Goal: Transaction & Acquisition: Purchase product/service

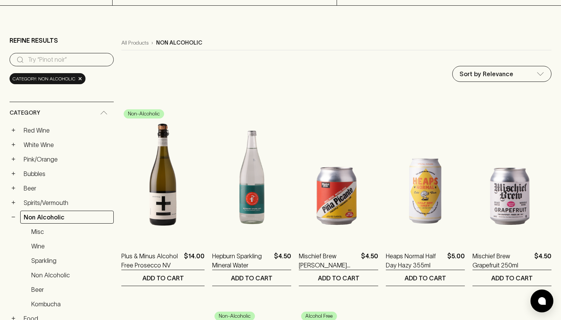
scroll to position [47, 0]
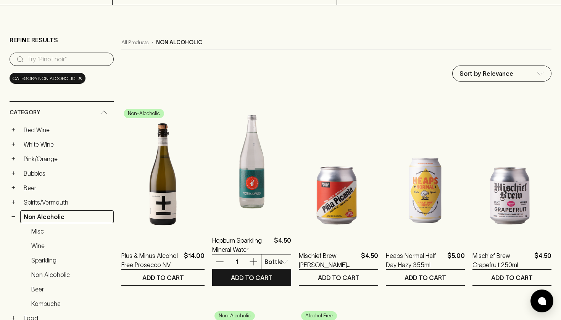
click at [272, 288] on p "12 Pack" at bounding box center [266, 290] width 23 height 9
type input "1"
click at [265, 306] on p "12 Pack" at bounding box center [266, 305] width 23 height 9
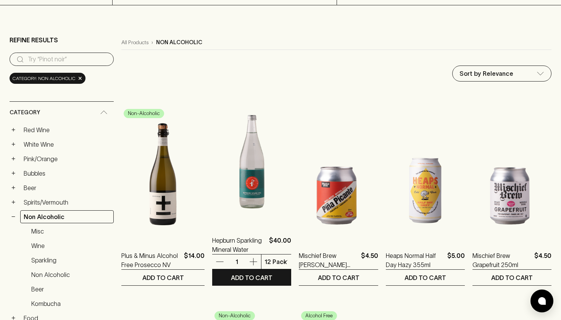
click at [249, 264] on icon "button" at bounding box center [253, 262] width 9 height 9
click at [255, 280] on p "ADD TO CART" at bounding box center [252, 278] width 42 height 9
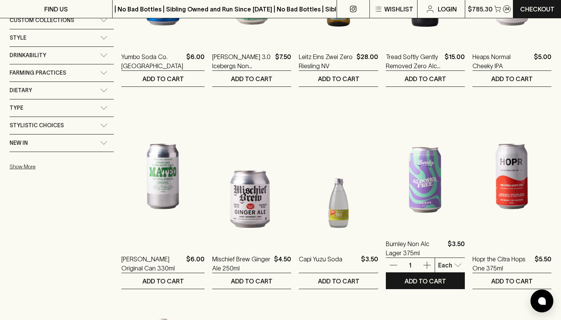
scroll to position [449, 0]
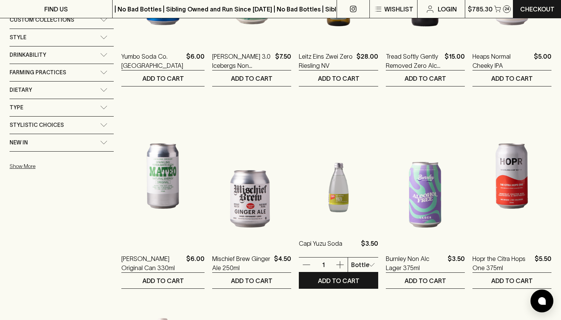
click at [367, 268] on body "FIND US | No Bad Bottles | Sibling Owned and Run Since 2006 | No Bad Bottles | …" at bounding box center [280, 325] width 561 height 1548
click at [359, 306] on p "4 Pack" at bounding box center [355, 307] width 20 height 9
type input "1"
click at [352, 281] on button "ADD TO CART" at bounding box center [338, 281] width 79 height 16
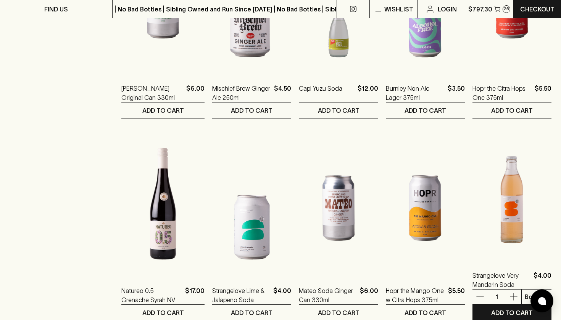
scroll to position [664, 0]
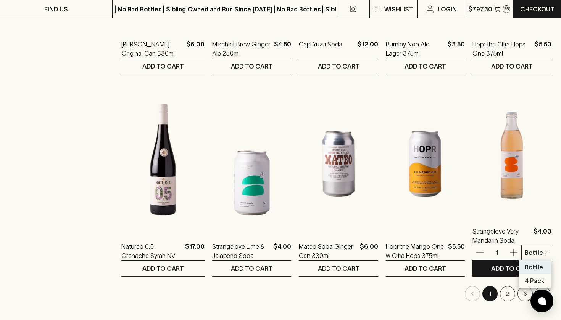
click at [546, 253] on body "FIND US | No Bad Bottles | Sibling Owned and Run Since 2006 | No Bad Bottles | …" at bounding box center [280, 110] width 561 height 1548
click at [525, 296] on p "4 Pack" at bounding box center [535, 296] width 20 height 9
type input "1"
click at [476, 274] on button "ADD TO CART" at bounding box center [511, 269] width 79 height 16
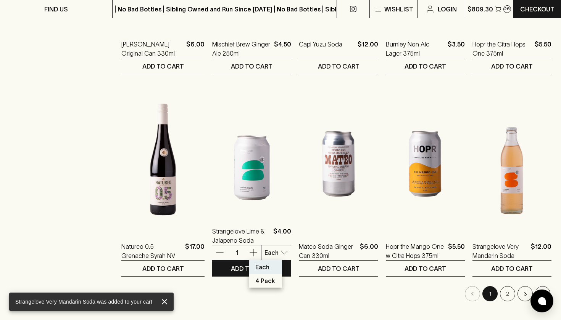
click at [275, 252] on body "Strangelove Very Mandarin Soda was added to your cart FIND US | No Bad Bottles …" at bounding box center [280, 110] width 561 height 1548
click at [265, 293] on p "4 Pack" at bounding box center [265, 295] width 20 height 9
type input "1"
click at [266, 271] on button "ADD TO CART" at bounding box center [251, 269] width 79 height 16
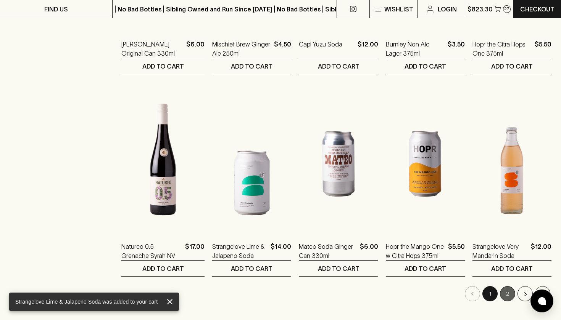
click at [506, 296] on button "2" at bounding box center [507, 293] width 15 height 15
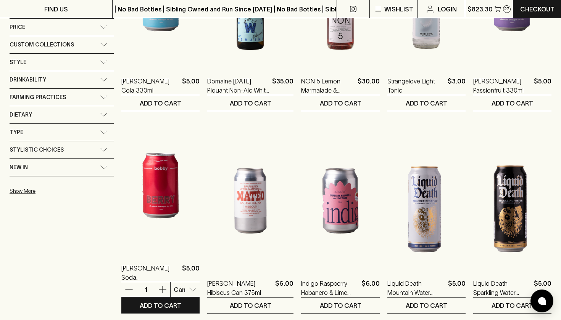
scroll to position [436, 0]
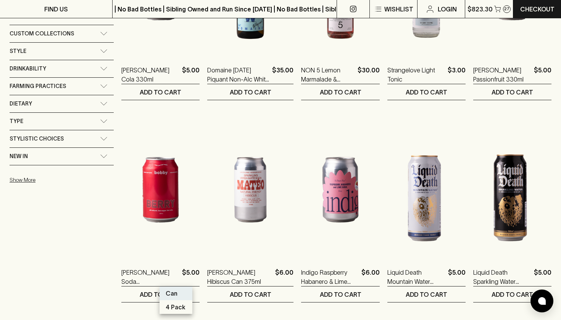
click at [179, 279] on div at bounding box center [280, 160] width 561 height 320
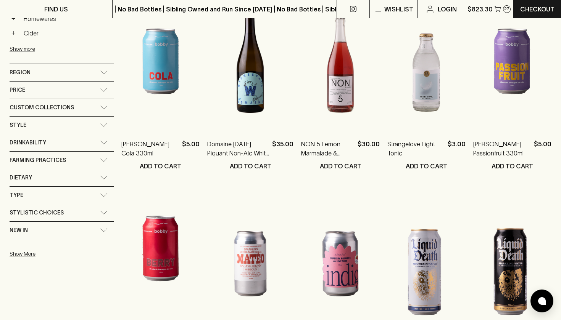
scroll to position [362, 0]
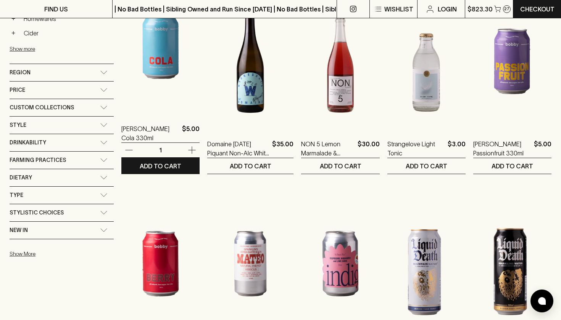
click at [187, 150] on icon "button" at bounding box center [191, 150] width 9 height 9
click at [169, 169] on p "ADD TO CART" at bounding box center [161, 166] width 42 height 9
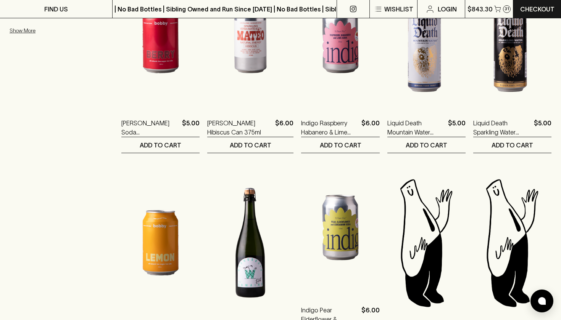
scroll to position [538, 0]
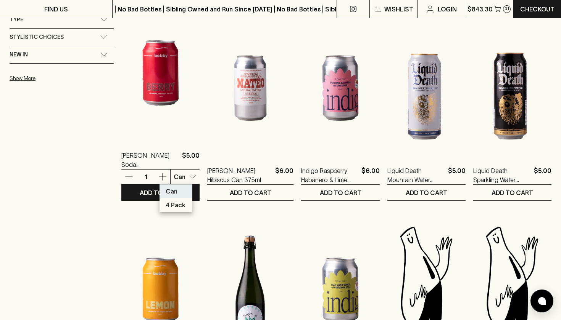
click at [186, 177] on body "FIND US | No Bad Bottles | Sibling Owned and Run Since 2006 | No Bad Bottles | …" at bounding box center [280, 236] width 561 height 1548
click at [178, 222] on p "4 Pack" at bounding box center [176, 220] width 20 height 9
type input "1"
click at [177, 193] on button "ADD TO CART" at bounding box center [160, 193] width 78 height 16
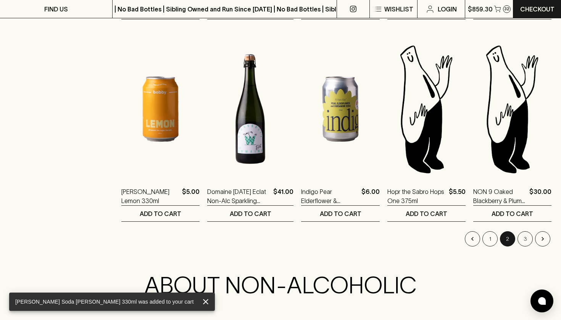
scroll to position [729, 0]
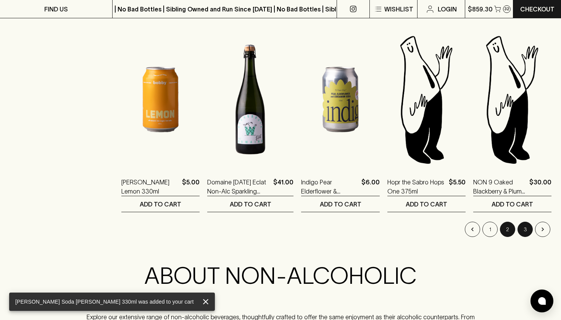
click at [525, 232] on button "3" at bounding box center [524, 229] width 15 height 15
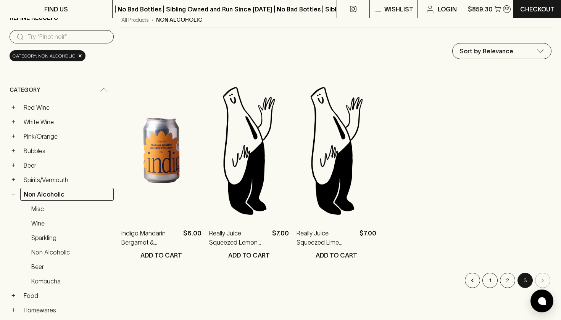
scroll to position [70, 0]
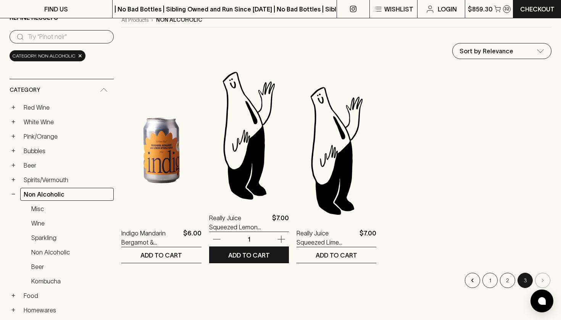
click at [236, 179] on img at bounding box center [249, 136] width 80 height 134
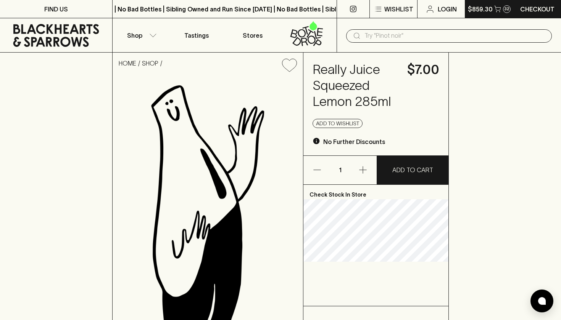
click at [476, 12] on p "$859.30" at bounding box center [480, 9] width 25 height 9
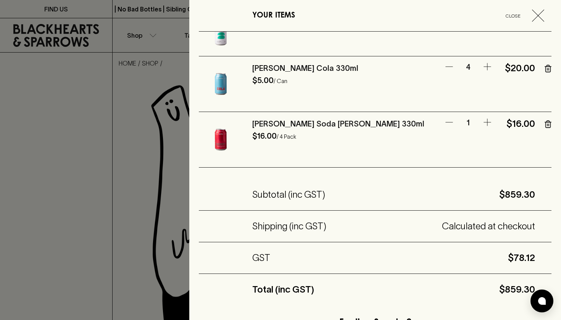
scroll to position [1038, 0]
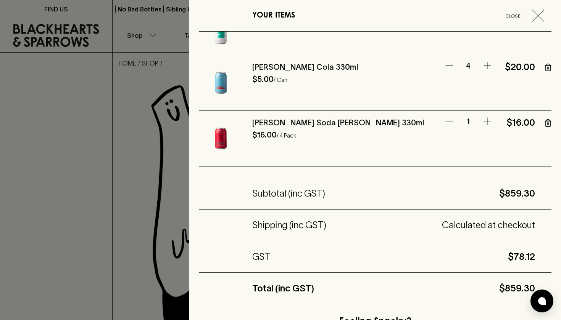
click at [75, 243] on div at bounding box center [280, 160] width 561 height 320
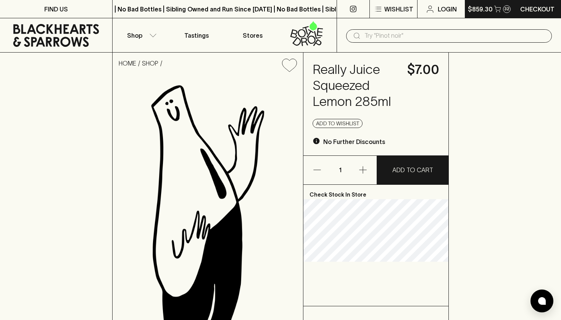
click at [480, 13] on p "$859.30" at bounding box center [480, 9] width 25 height 9
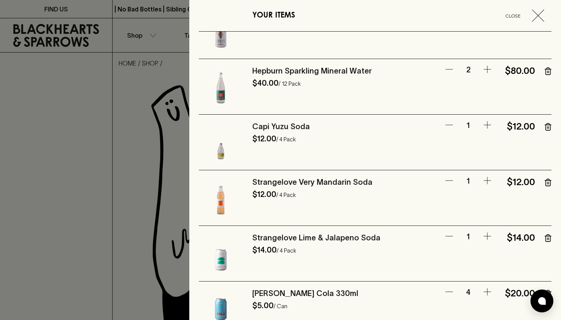
scroll to position [809, 0]
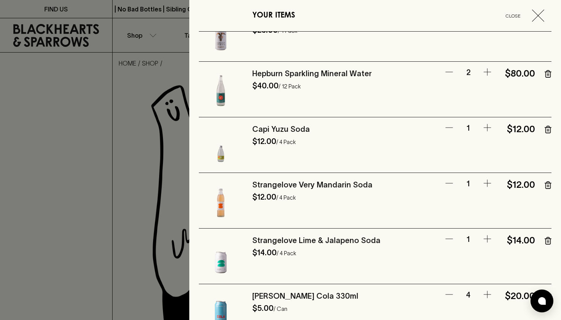
click at [488, 187] on icon "button" at bounding box center [487, 183] width 9 height 9
click at [491, 129] on icon "button" at bounding box center [487, 127] width 9 height 9
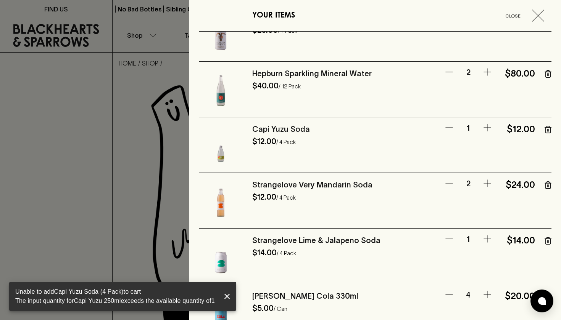
scroll to position [834, 0]
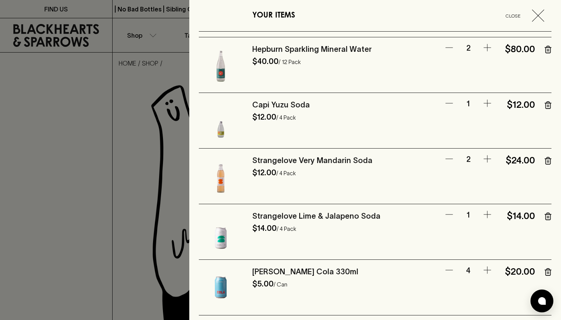
click at [482, 107] on button "button" at bounding box center [487, 103] width 15 height 9
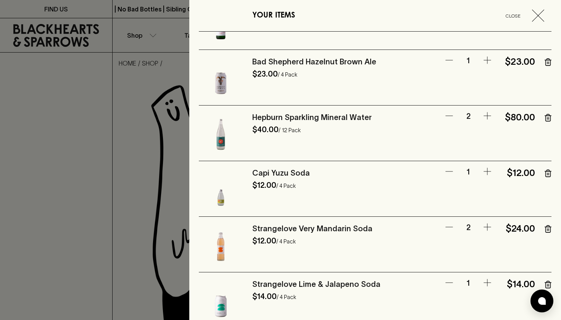
scroll to position [748, 0]
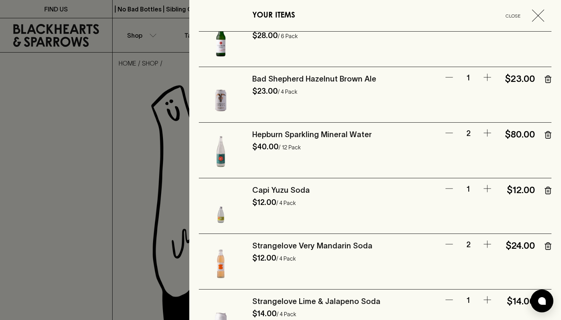
click at [488, 134] on icon "button" at bounding box center [487, 133] width 9 height 9
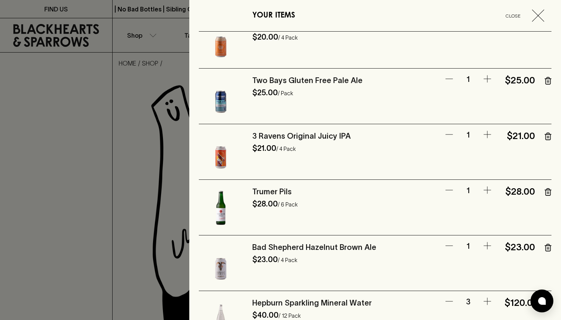
scroll to position [578, 0]
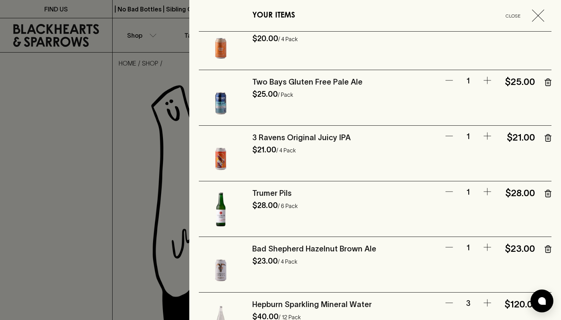
click at [1, 189] on div at bounding box center [280, 160] width 561 height 320
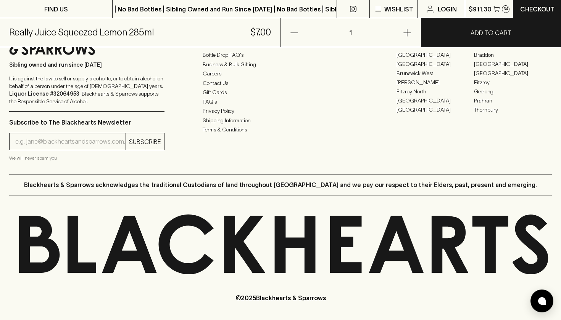
scroll to position [536, 0]
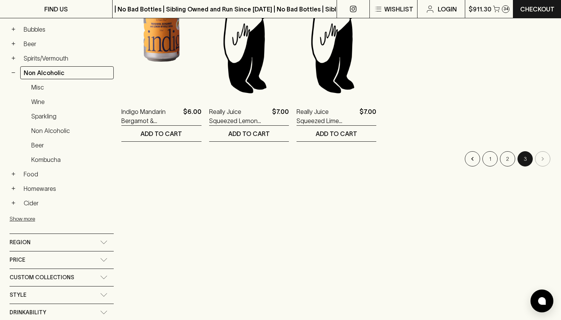
scroll to position [182, 0]
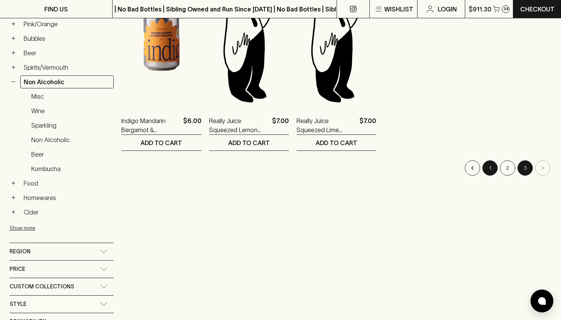
click at [487, 172] on button "1" at bounding box center [489, 168] width 15 height 15
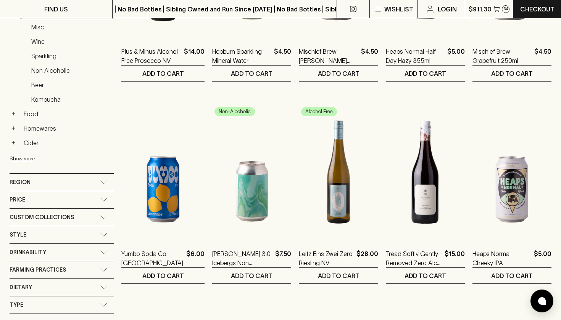
scroll to position [252, 0]
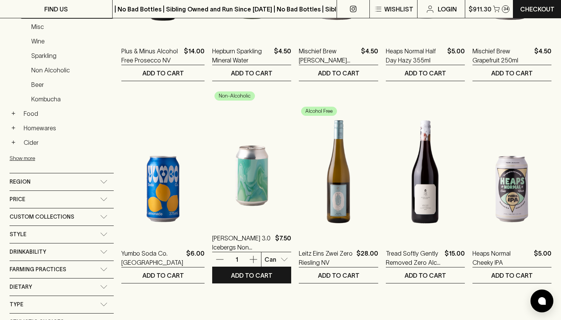
click at [246, 198] on img at bounding box center [251, 156] width 79 height 134
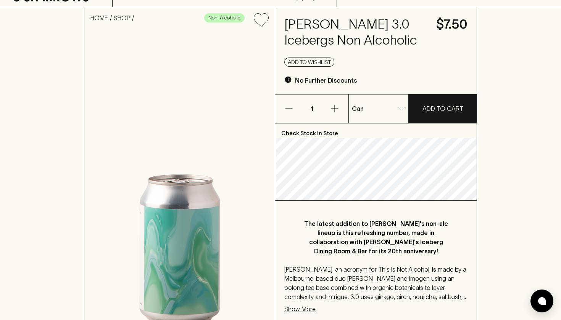
scroll to position [56, 0]
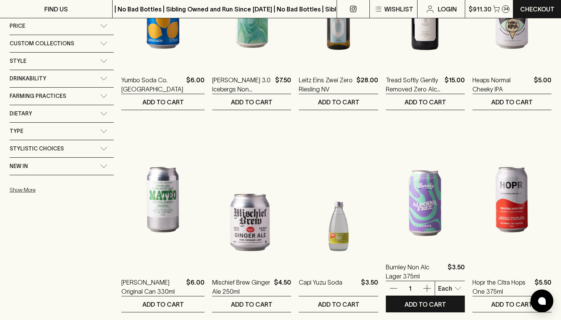
scroll to position [470, 0]
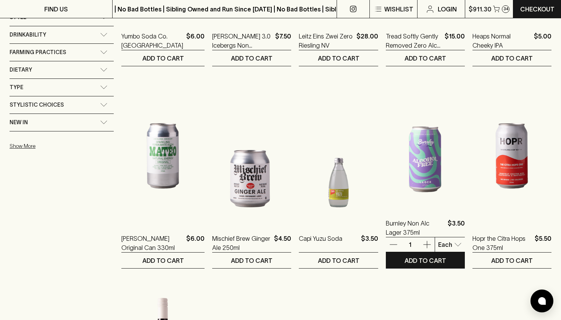
click at [454, 245] on body "FIND US | No Bad Bottles | Sibling Owned and Run Since 2006 | No Bad Bottles | …" at bounding box center [280, 304] width 561 height 1548
click at [444, 291] on p "4 Pack" at bounding box center [441, 288] width 20 height 9
type input "1"
click at [435, 265] on p "ADD TO CART" at bounding box center [425, 260] width 42 height 9
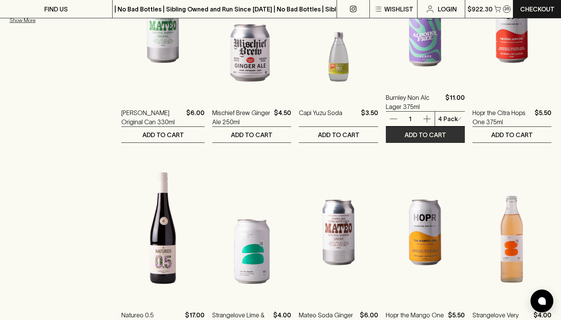
scroll to position [552, 0]
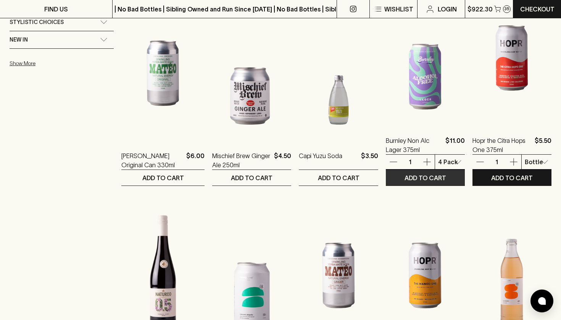
click at [531, 160] on body "FIND US | No Bad Bottles | Sibling Owned and Run Since 2006 | No Bad Bottles | …" at bounding box center [280, 222] width 561 height 1548
click at [535, 203] on p "4 Pack" at bounding box center [535, 205] width 20 height 9
type input "1"
click at [511, 181] on p "ADD TO CART" at bounding box center [512, 178] width 42 height 9
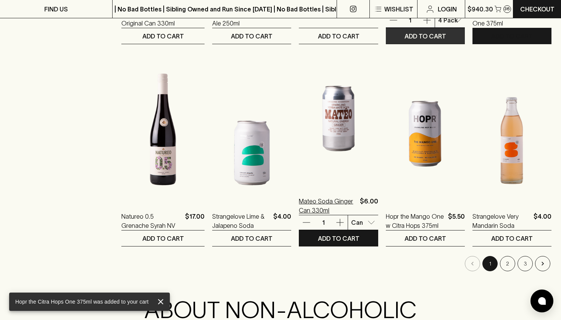
scroll to position [695, 0]
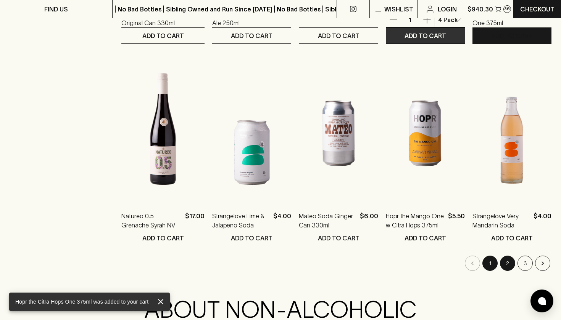
click at [508, 266] on button "2" at bounding box center [507, 263] width 15 height 15
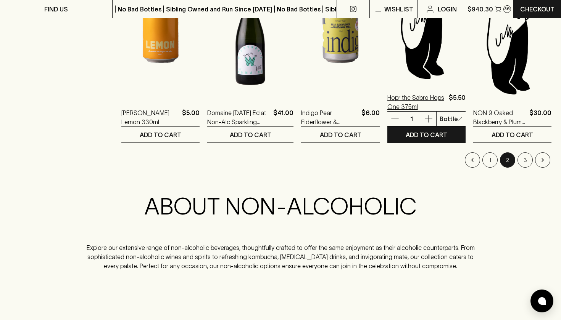
scroll to position [798, 0]
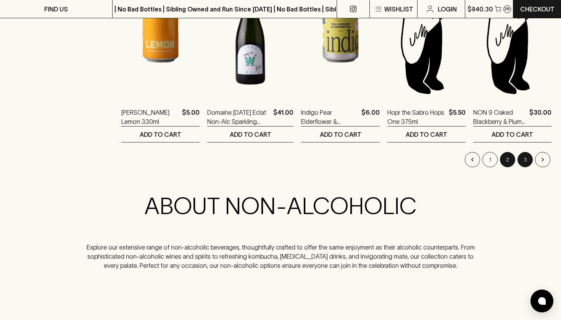
click at [521, 157] on button "3" at bounding box center [524, 159] width 15 height 15
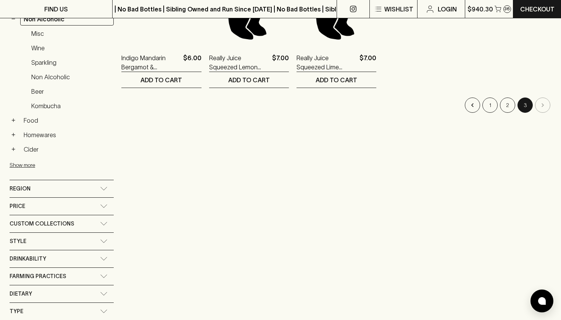
scroll to position [238, 0]
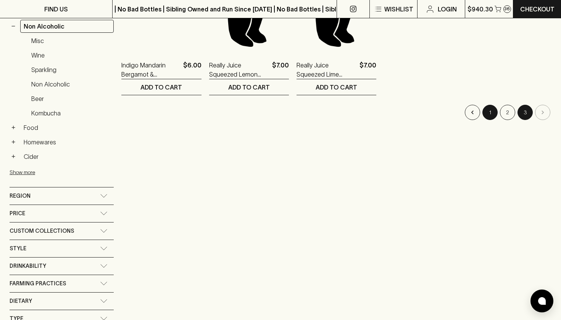
click at [486, 114] on button "1" at bounding box center [489, 112] width 15 height 15
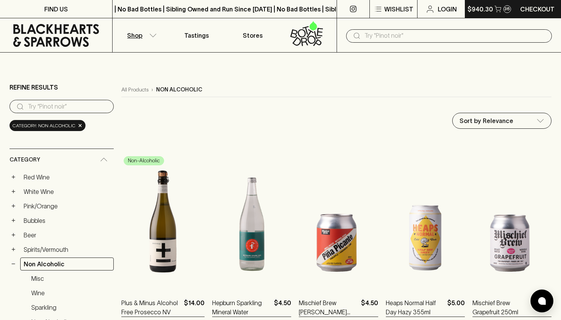
click at [493, 8] on button "$940.30 36" at bounding box center [489, 9] width 48 height 18
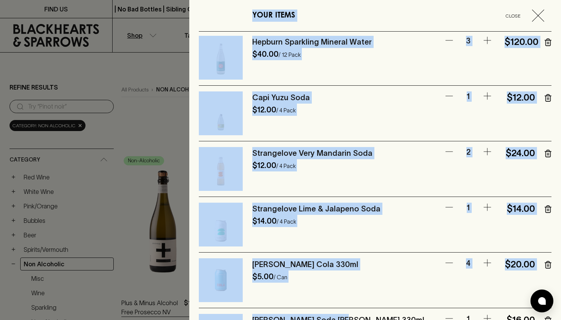
scroll to position [844, 0]
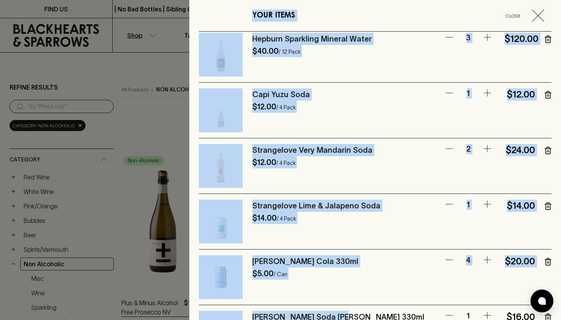
drag, startPoint x: 253, startPoint y: 15, endPoint x: 426, endPoint y: 224, distance: 271.5
click at [426, 224] on div "YOUR ITEMS Close Xavier Goodridge PaPa Pinot NOIR 2024 $32.00 / Bottle 10% off …" at bounding box center [375, 160] width 372 height 320
click at [389, 299] on div "$5.00 / Can" at bounding box center [373, 284] width 243 height 32
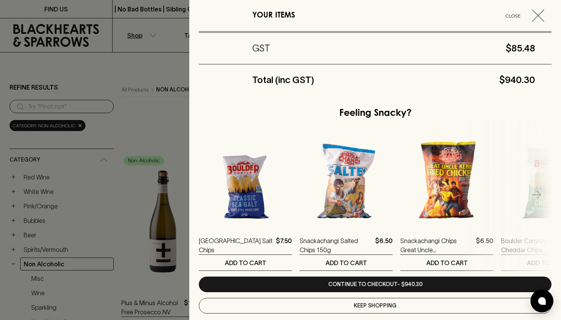
scroll to position [1360, 0]
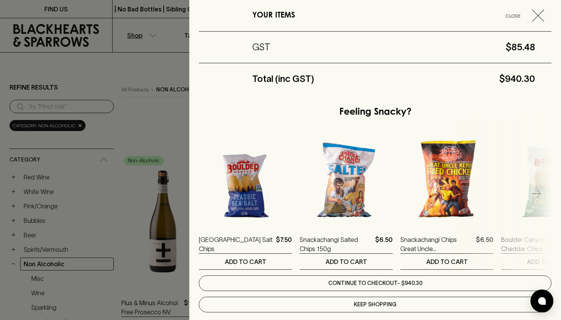
click at [396, 287] on link "Continue to checkout - $940.30" at bounding box center [375, 284] width 352 height 16
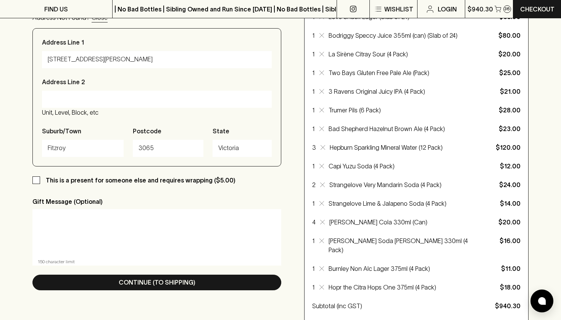
scroll to position [182, 0]
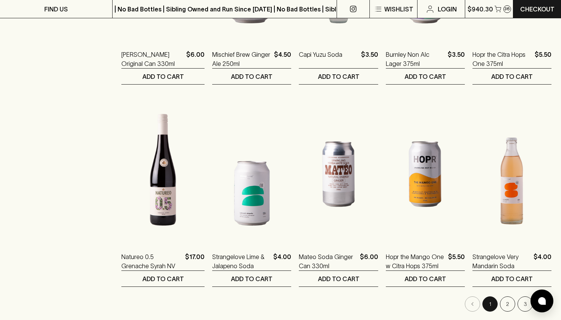
scroll to position [542, 0]
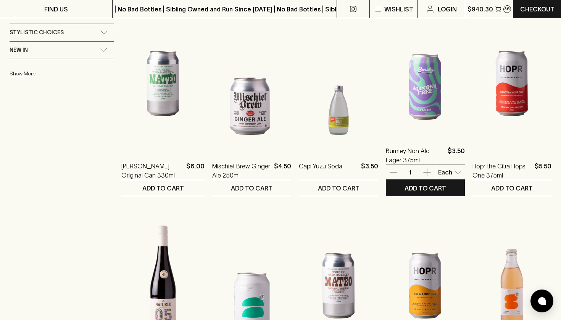
click at [452, 173] on body "FIND US | No Bad Bottles | Sibling Owned and Run Since 2006 | No Bad Bottles | …" at bounding box center [280, 232] width 561 height 1548
click at [449, 212] on p "4 Pack" at bounding box center [441, 215] width 20 height 9
type input "1"
click at [441, 189] on p "ADD TO CART" at bounding box center [425, 188] width 42 height 9
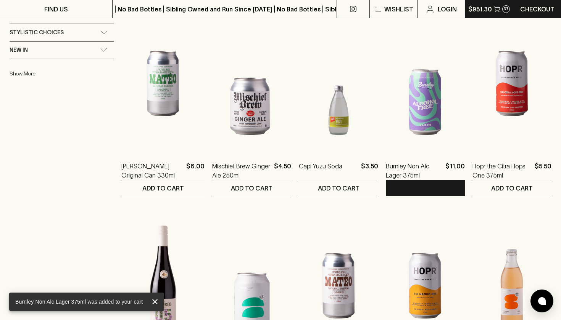
click at [477, 13] on p "$951.30" at bounding box center [480, 9] width 24 height 9
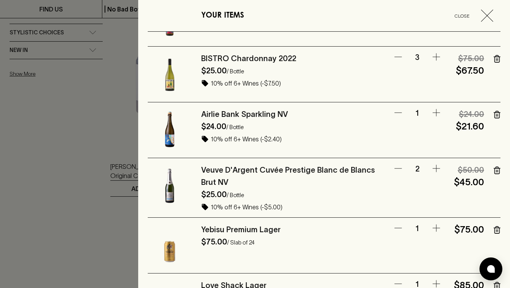
scroll to position [201, 0]
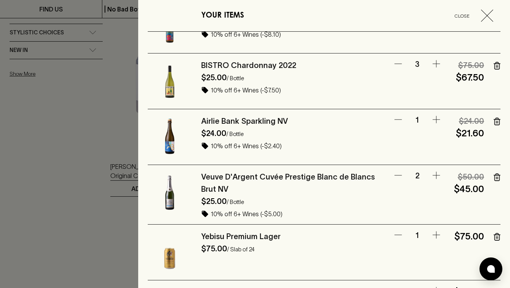
click at [437, 121] on icon "button" at bounding box center [435, 119] width 9 height 9
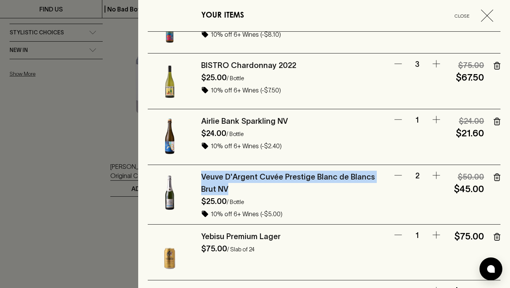
click at [438, 177] on icon "button" at bounding box center [435, 175] width 9 height 9
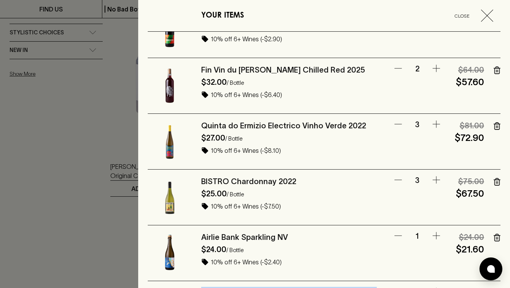
scroll to position [86, 0]
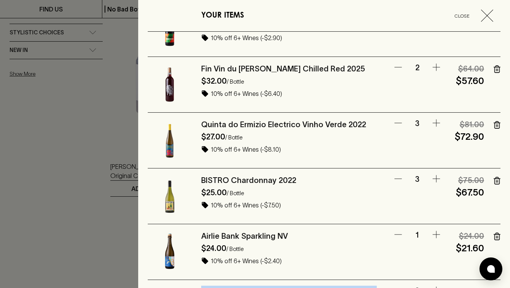
click at [400, 177] on icon "button" at bounding box center [397, 178] width 9 height 9
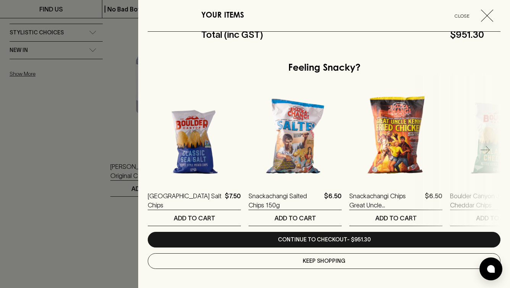
scroll to position [1404, 0]
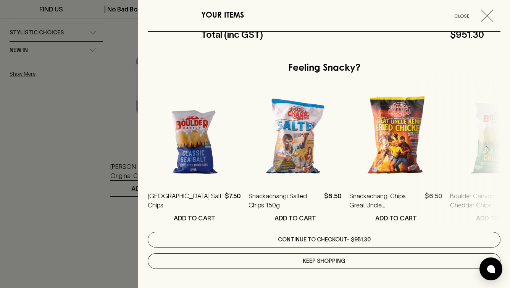
click at [422, 244] on link "Continue to checkout - $951.30" at bounding box center [324, 240] width 352 height 16
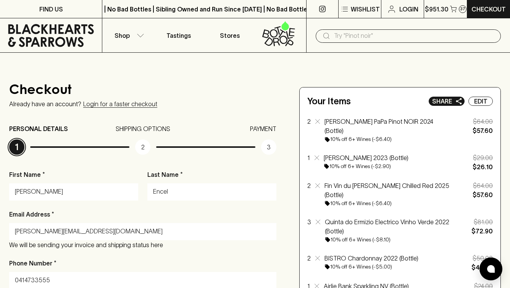
click at [438, 101] on p "Share" at bounding box center [442, 101] width 20 height 9
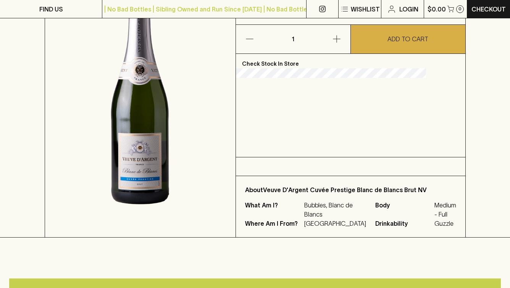
scroll to position [137, 0]
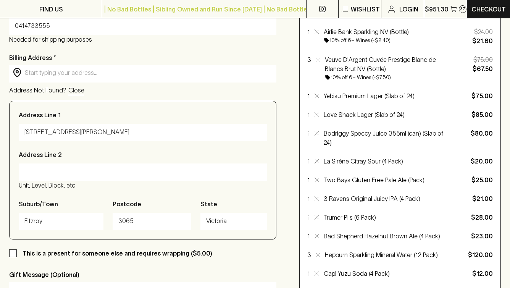
scroll to position [259, 0]
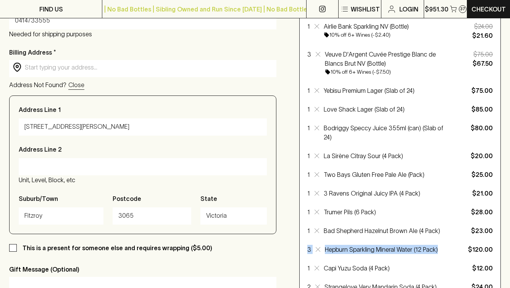
drag, startPoint x: 307, startPoint y: 229, endPoint x: 444, endPoint y: 234, distance: 137.0
click at [444, 245] on div "3 Hepburn Sparkling Mineral Water (12 Pack) $120.00" at bounding box center [399, 249] width 185 height 9
click at [443, 245] on p "Hepburn Sparkling Mineral Water (12 Pack)" at bounding box center [387, 249] width 125 height 9
drag, startPoint x: 443, startPoint y: 234, endPoint x: 306, endPoint y: 226, distance: 137.6
click at [306, 226] on div "Your Items Share Edit 2 [PERSON_NAME] PaPa Pinot NOIR 2024 (Bottle) 10% off 6+ …" at bounding box center [399, 159] width 201 height 663
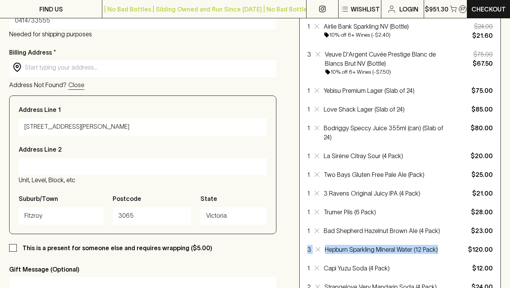
copy div "3 Hepburn Sparkling Mineral Water (12 Pack)"
